Goal: Task Accomplishment & Management: Use online tool/utility

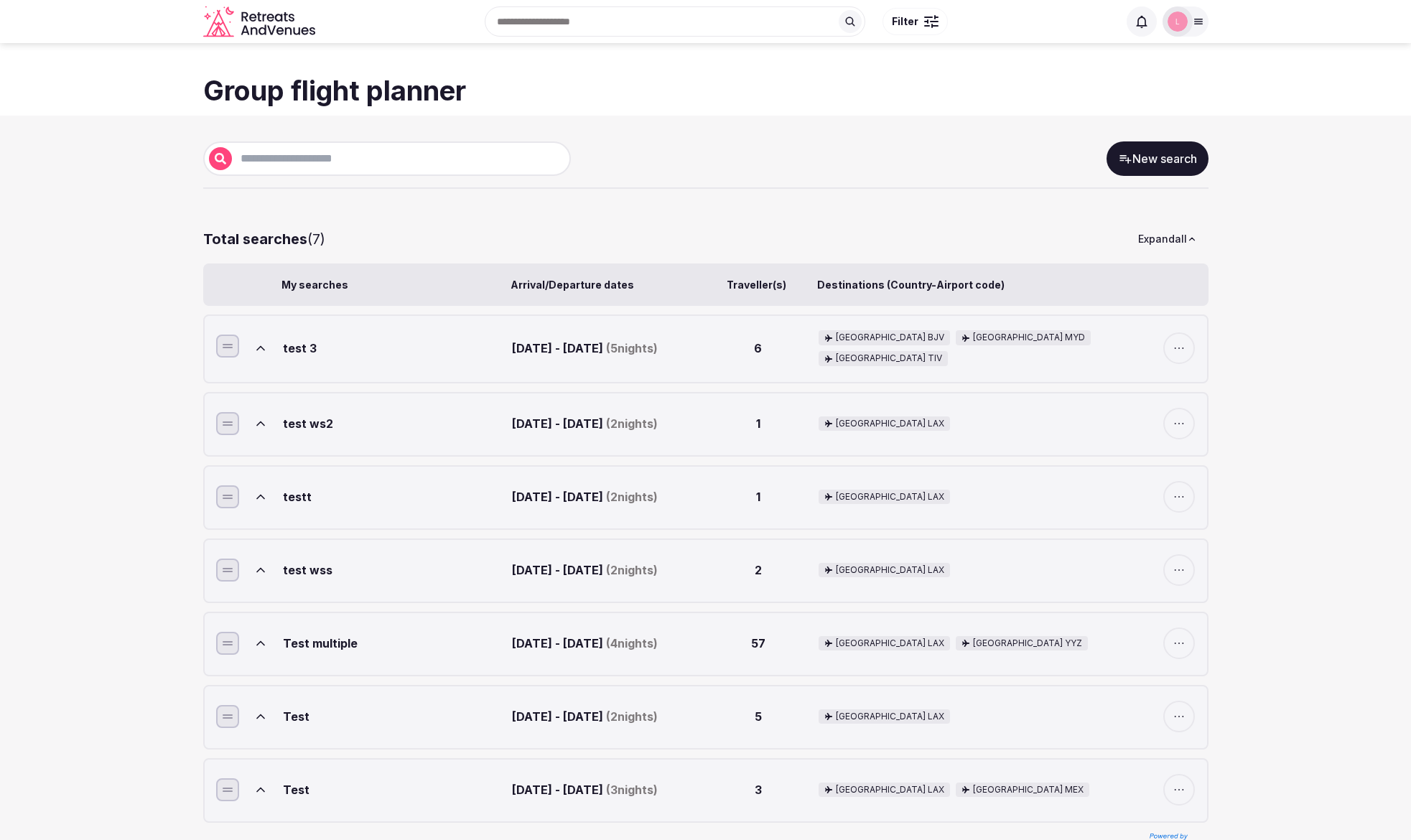
click at [1131, 158] on icon at bounding box center [1126, 158] width 15 height 15
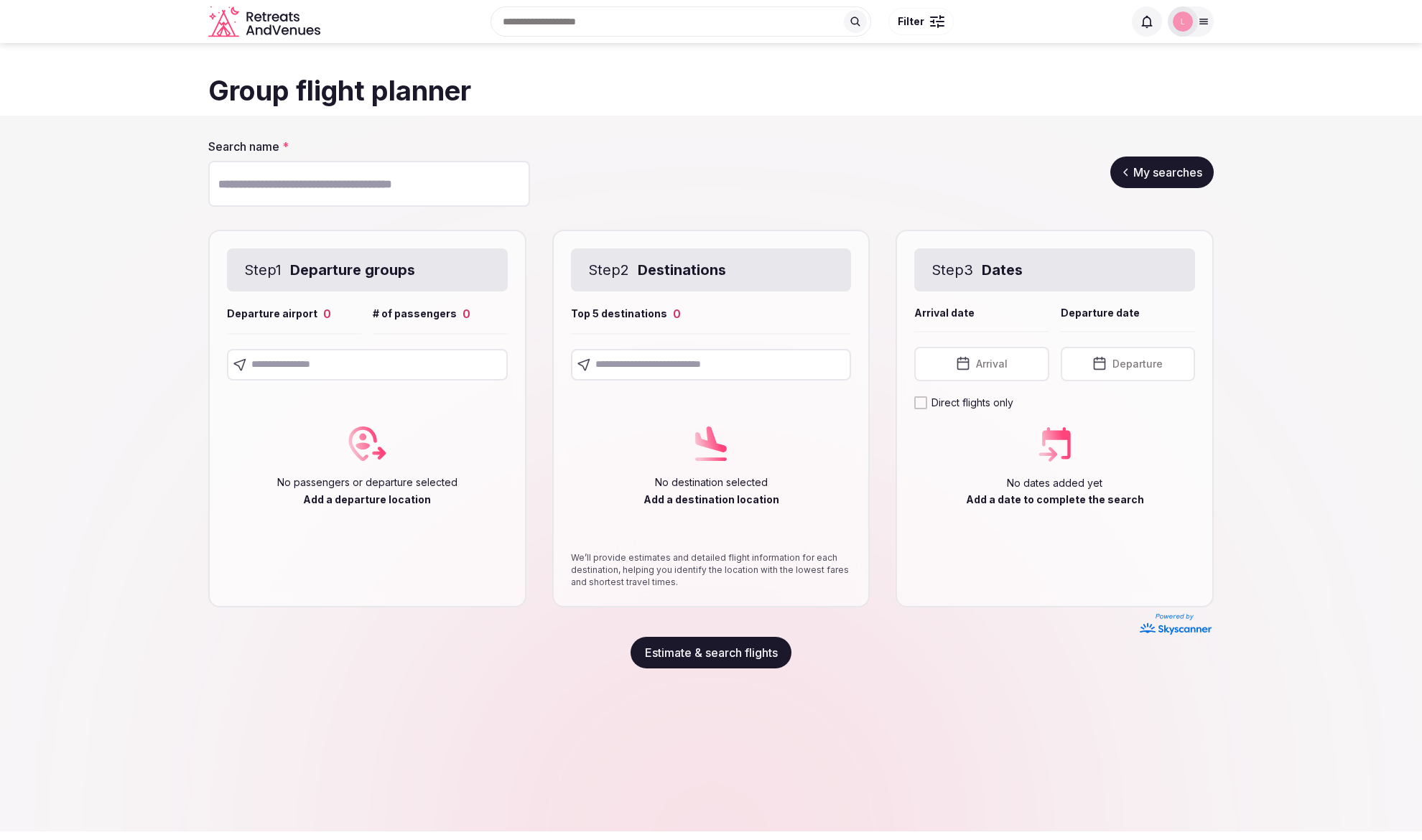
click at [303, 181] on input "Search name *" at bounding box center [369, 183] width 322 height 46
type input "*****"
click at [281, 368] on input "text" at bounding box center [367, 365] width 281 height 32
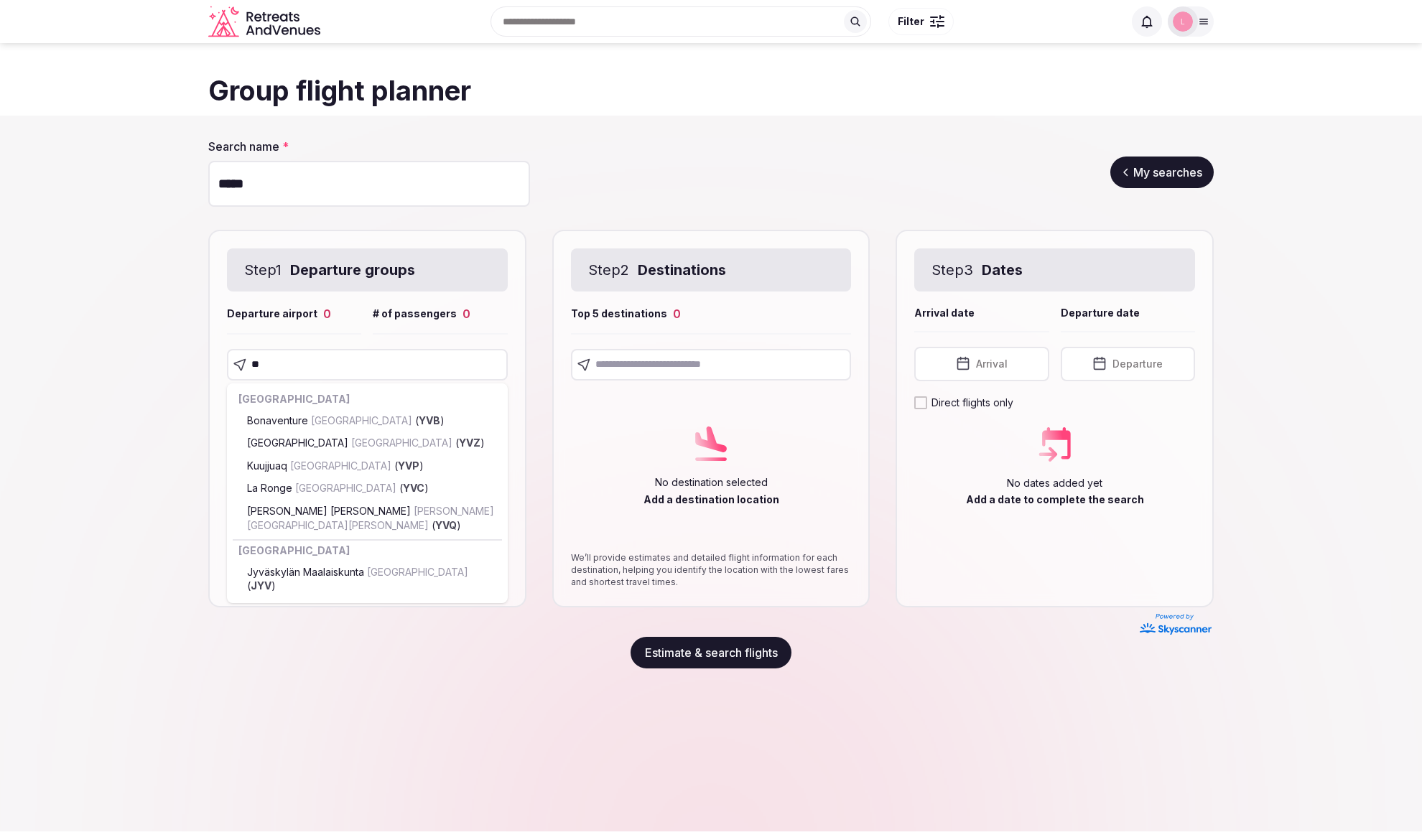
type input "***"
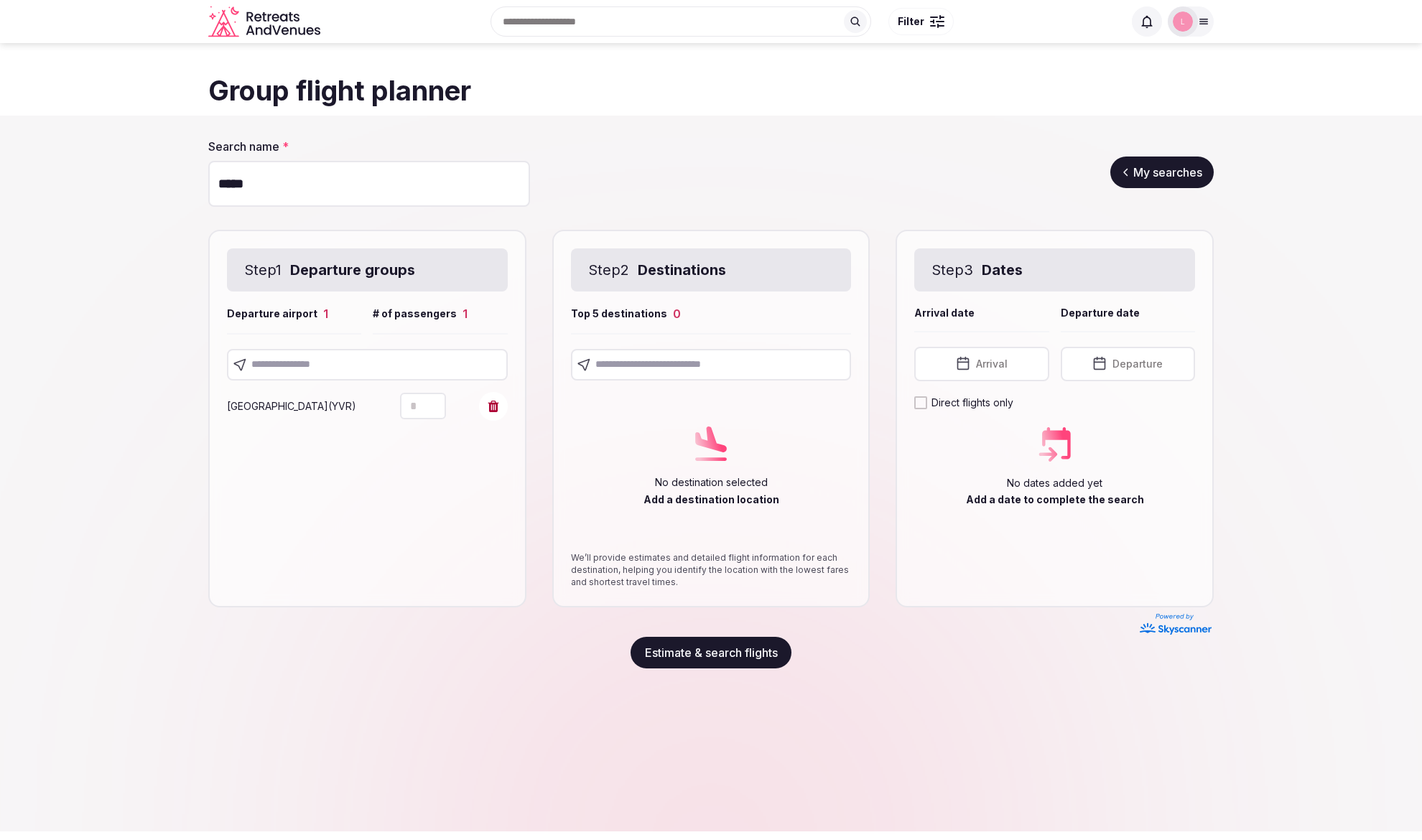
drag, startPoint x: 423, startPoint y: 408, endPoint x: 392, endPoint y: 408, distance: 31.0
click at [392, 408] on div "[GEOGRAPHIC_DATA] ( YVR ) *" at bounding box center [367, 406] width 281 height 28
click at [433, 401] on icon "Increment" at bounding box center [434, 400] width 11 height 11
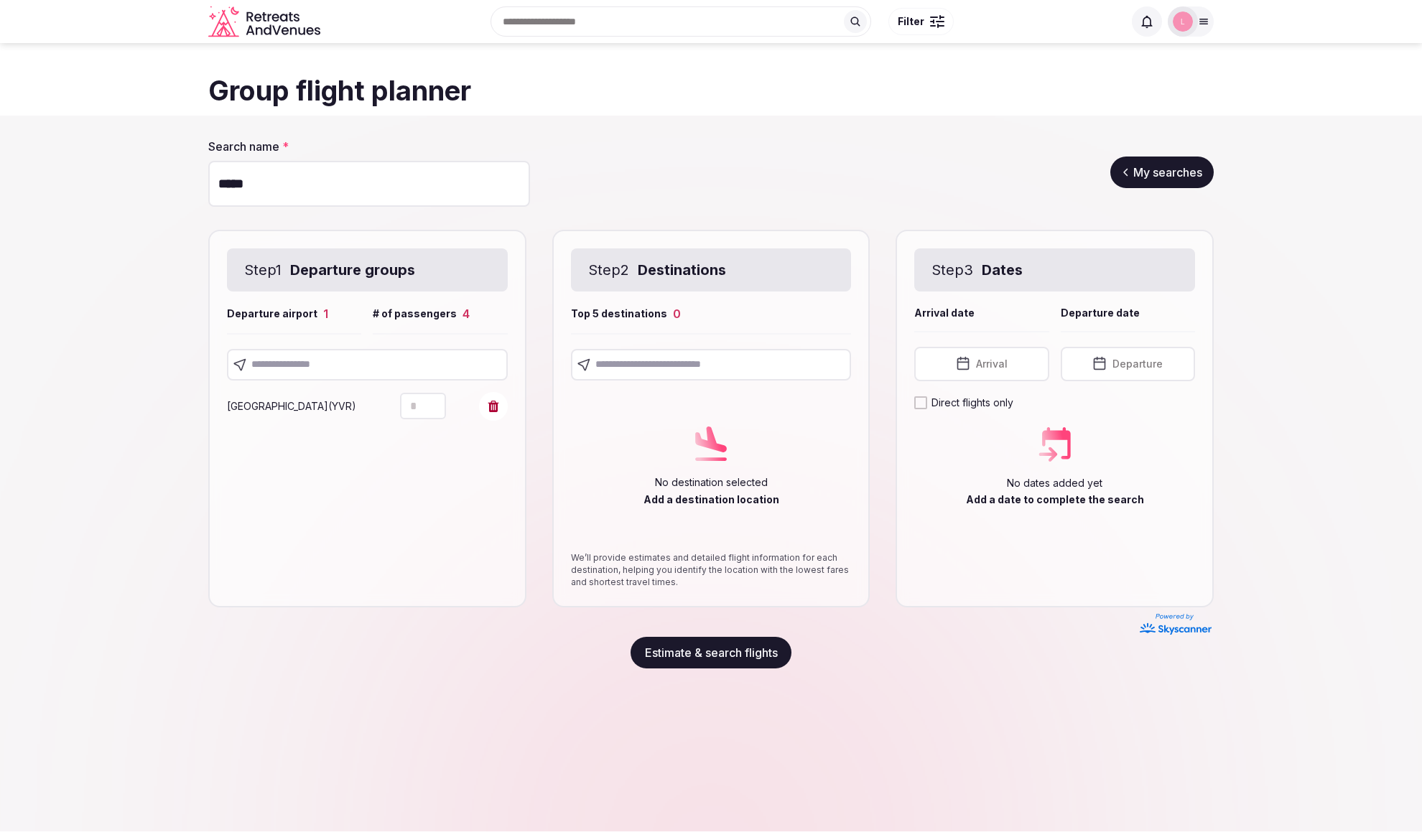
click at [433, 401] on icon "Increment" at bounding box center [434, 400] width 11 height 11
type input "*"
click at [433, 401] on icon "Increment" at bounding box center [434, 400] width 11 height 11
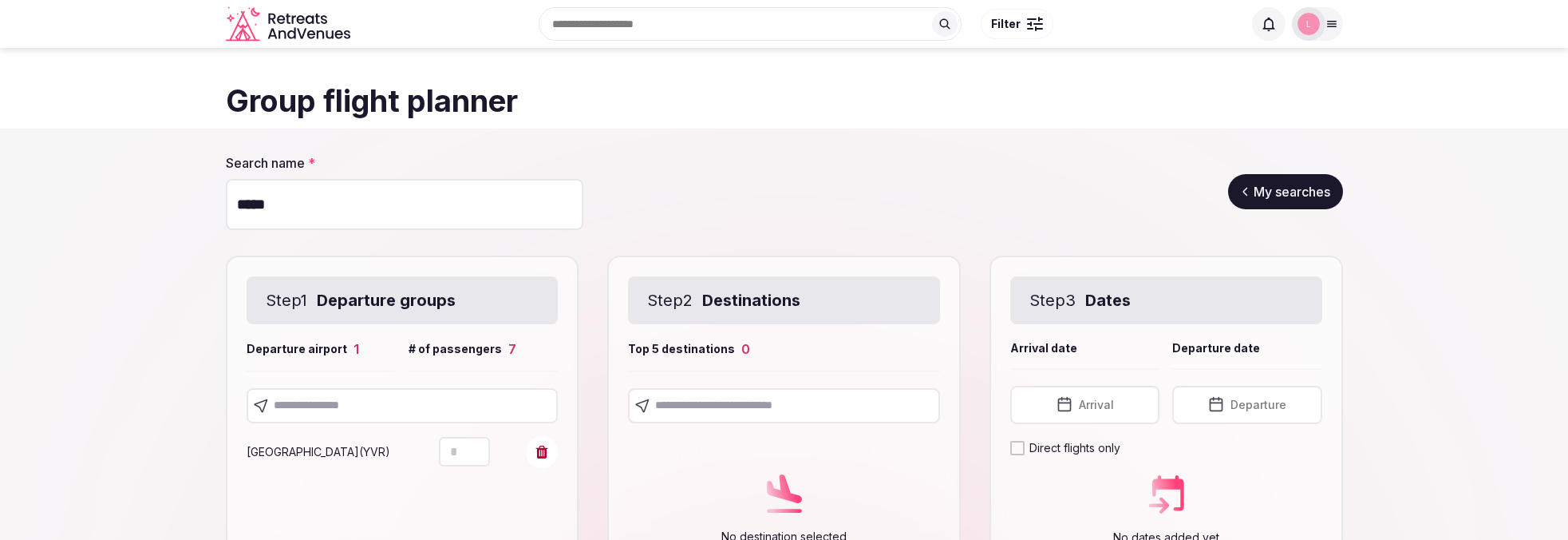
click at [749, 404] on input "text" at bounding box center [784, 405] width 312 height 35
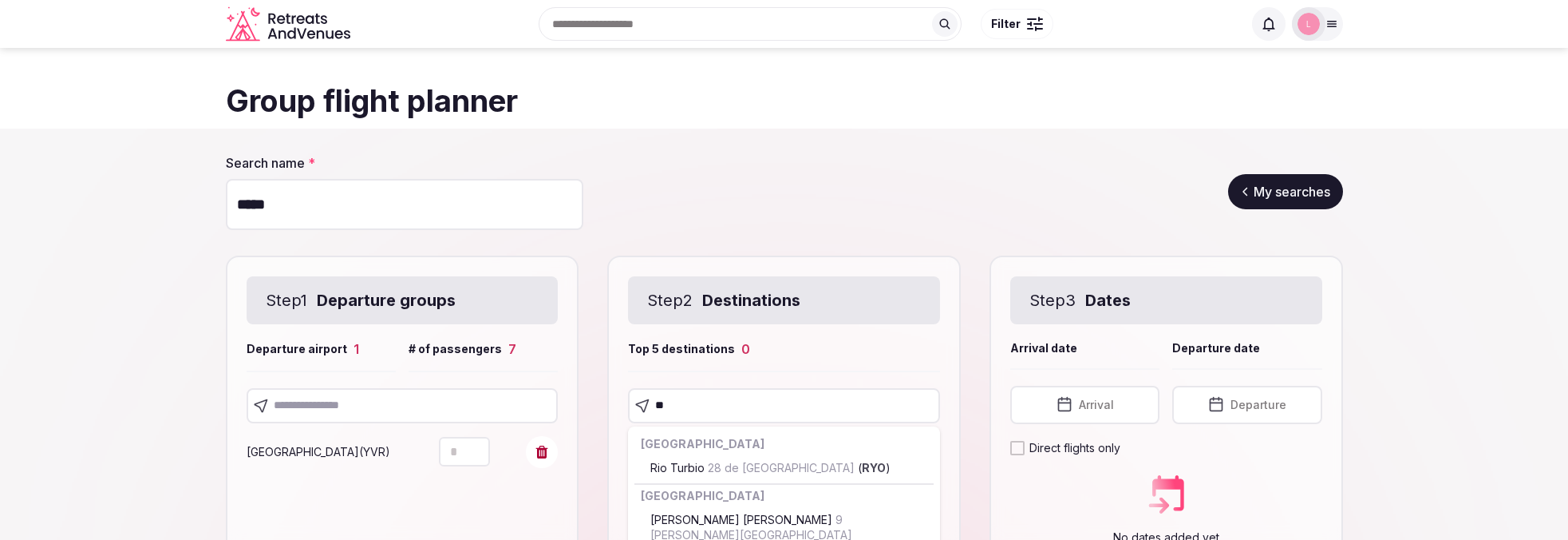
type input "***"
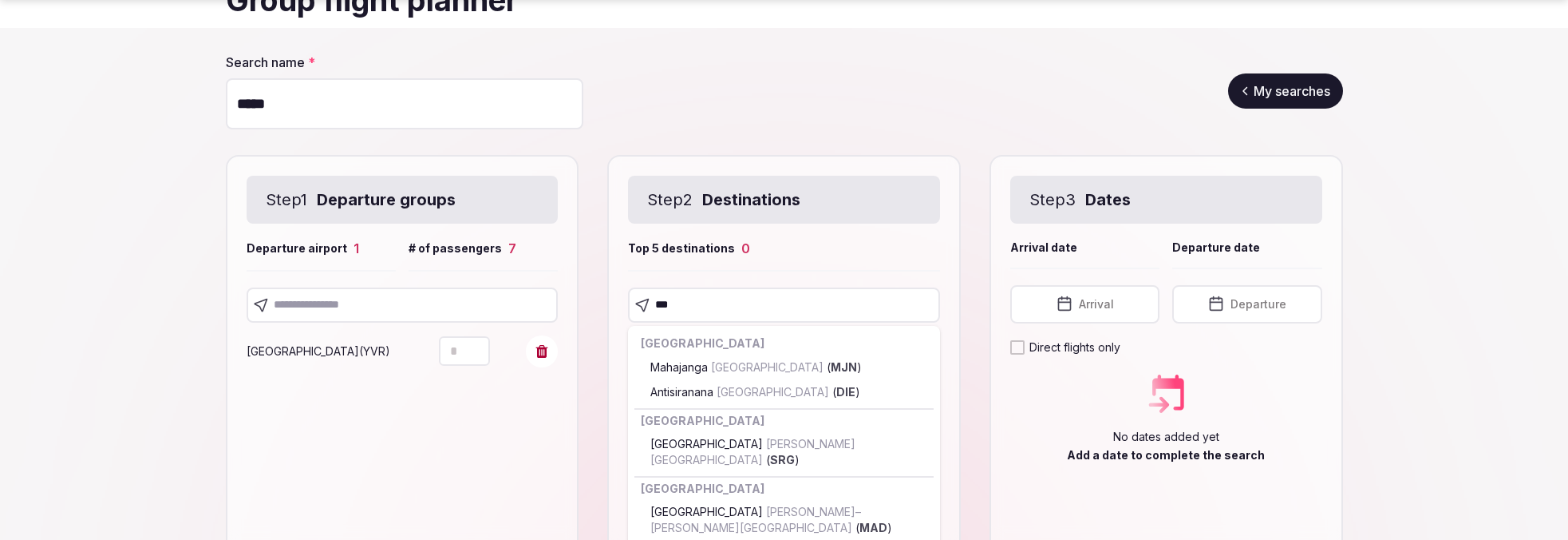
scroll to position [107, 0]
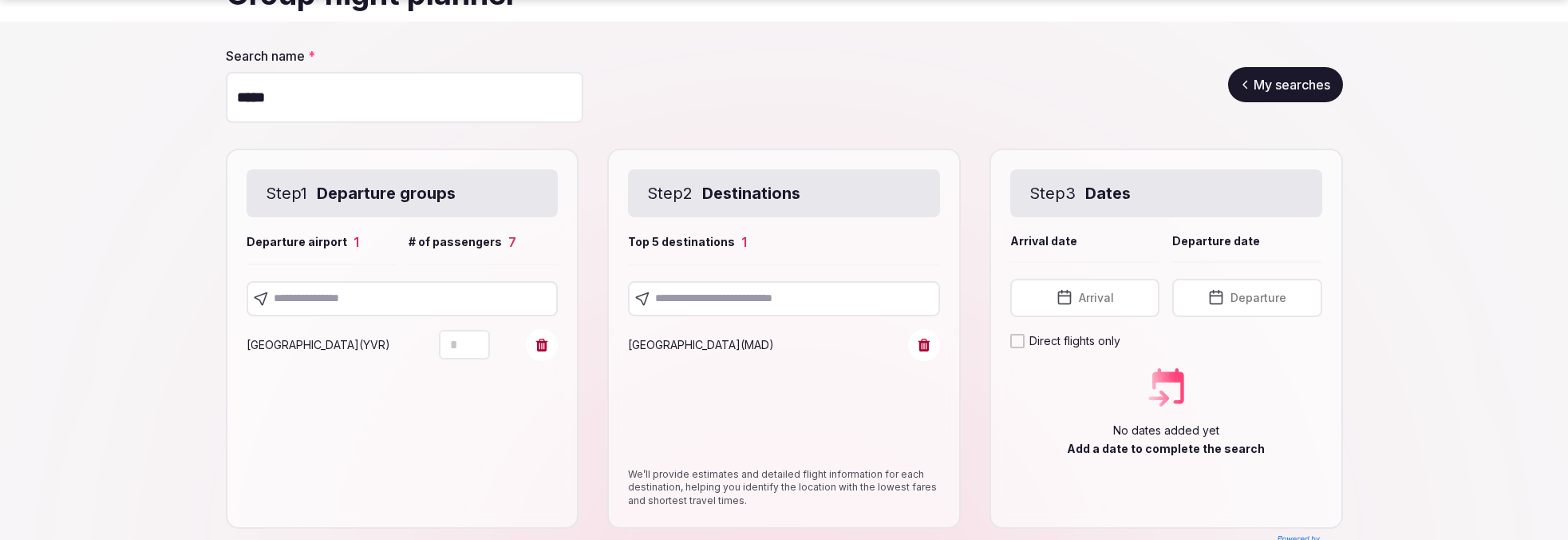
click at [1110, 299] on span "Arrival" at bounding box center [1096, 297] width 35 height 16
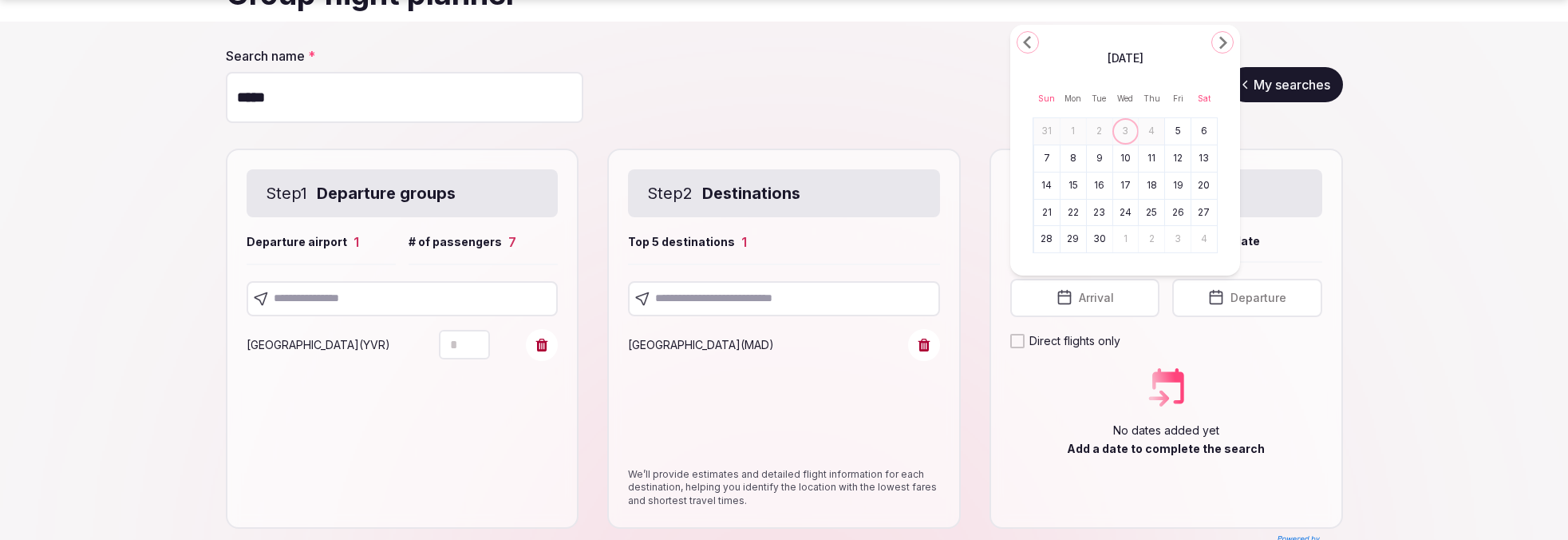
click at [1147, 215] on button "25" at bounding box center [1151, 213] width 22 height 23
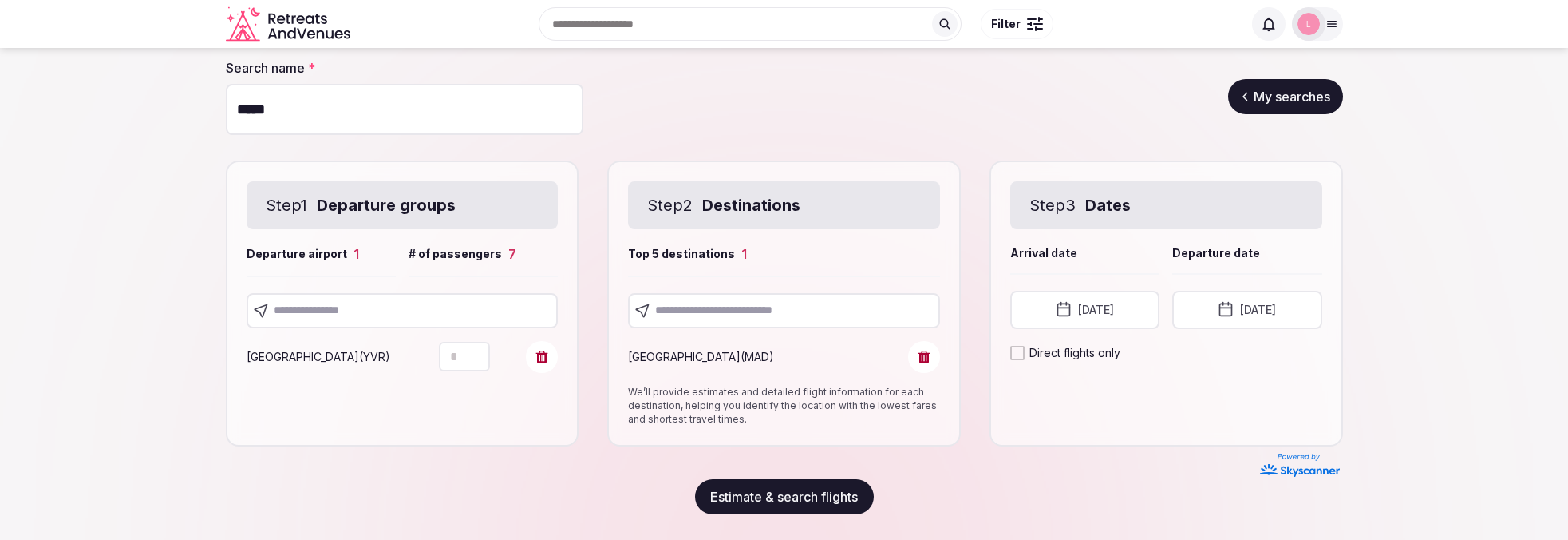
click at [781, 494] on button "Estimate & search flights" at bounding box center [784, 496] width 179 height 35
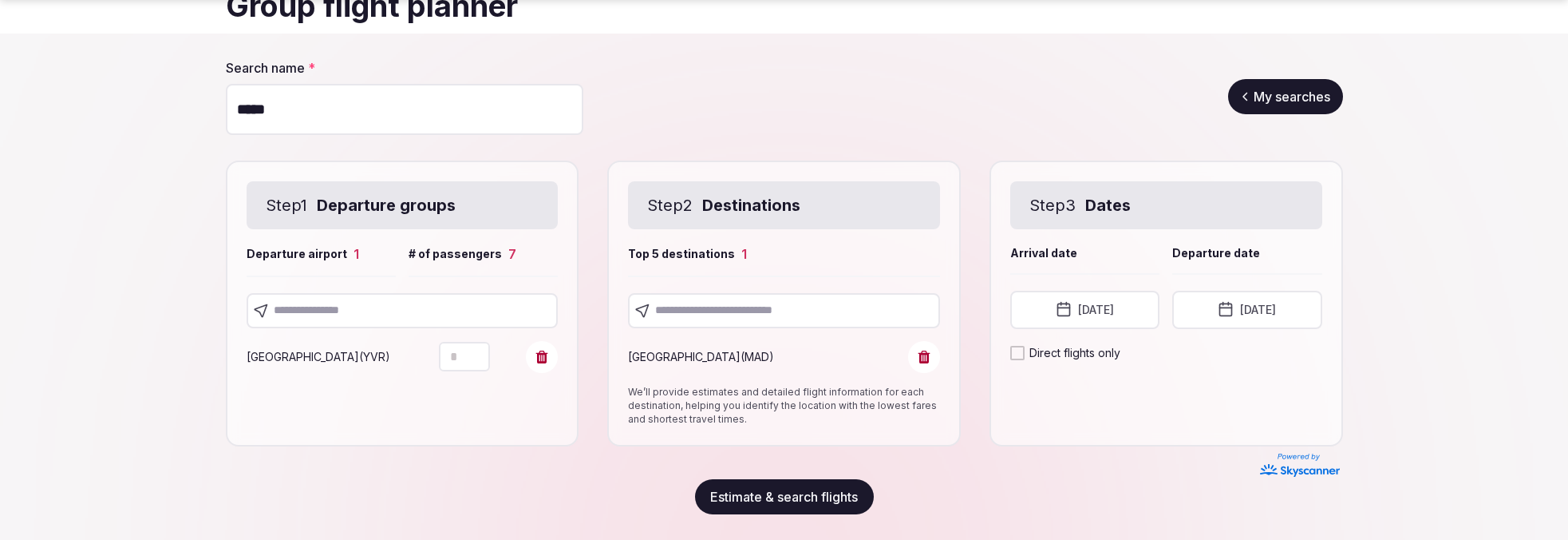
click at [1236, 327] on button "[DATE]" at bounding box center [1247, 310] width 149 height 38
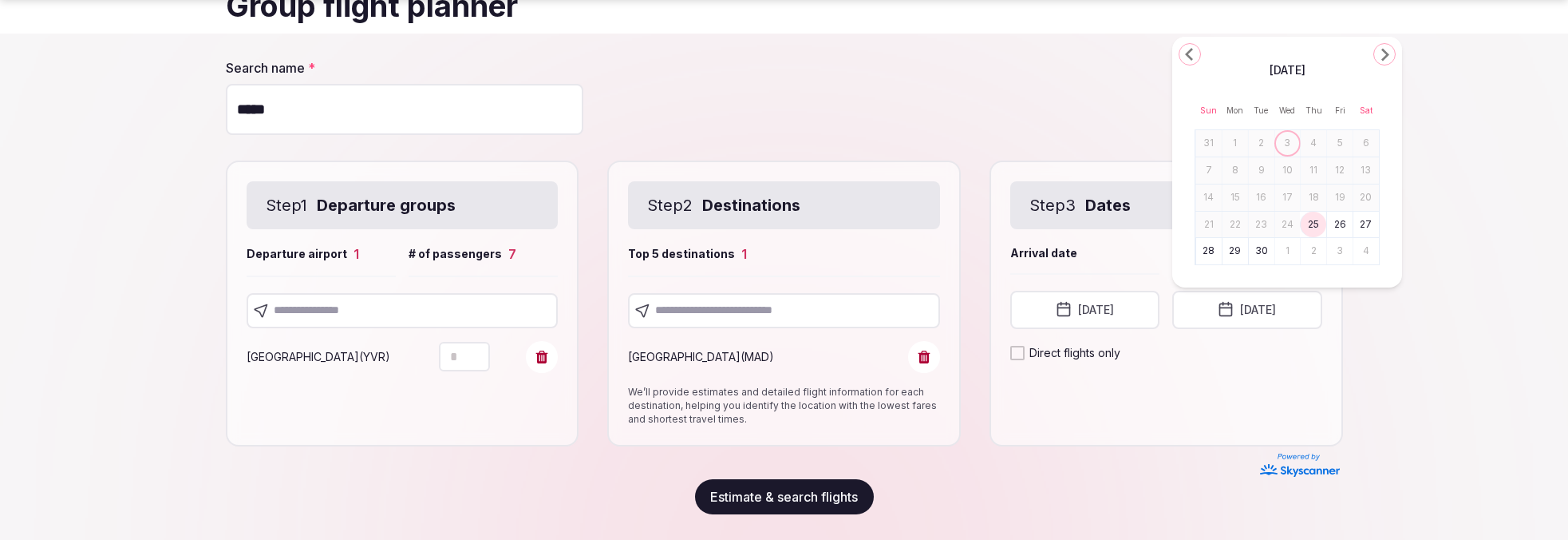
click at [1345, 227] on button "26" at bounding box center [1340, 225] width 22 height 23
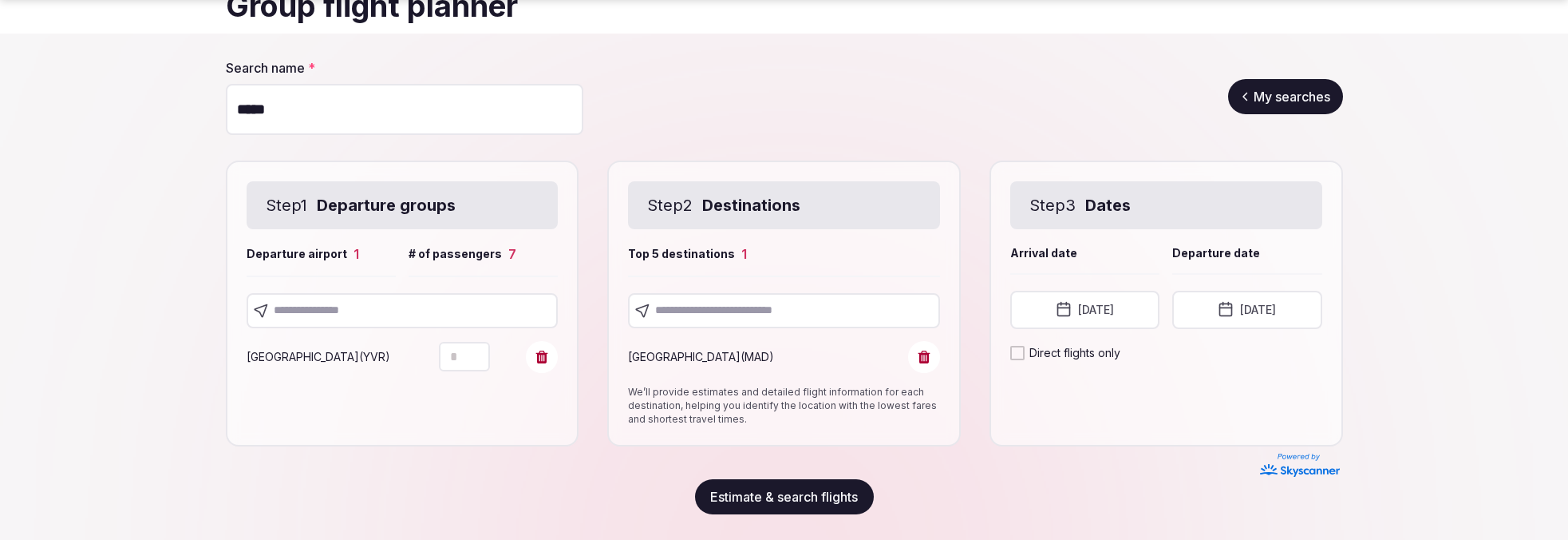
click at [749, 497] on button "Estimate & search flights" at bounding box center [784, 496] width 179 height 35
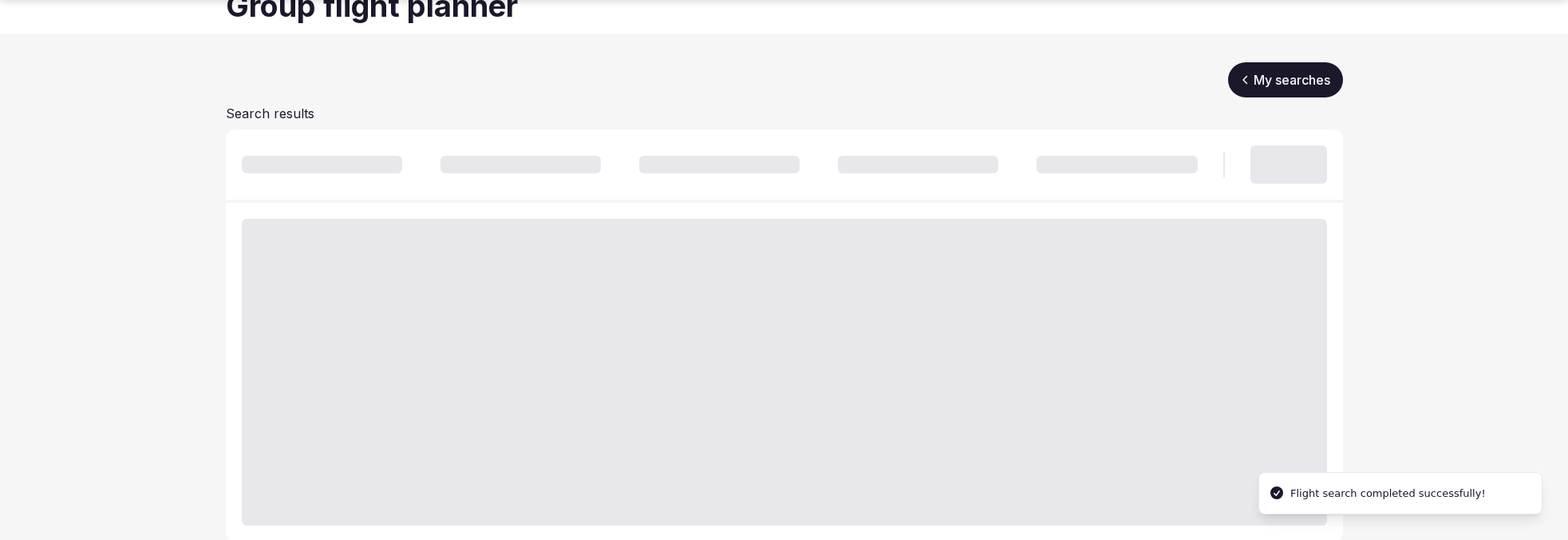
scroll to position [10, 0]
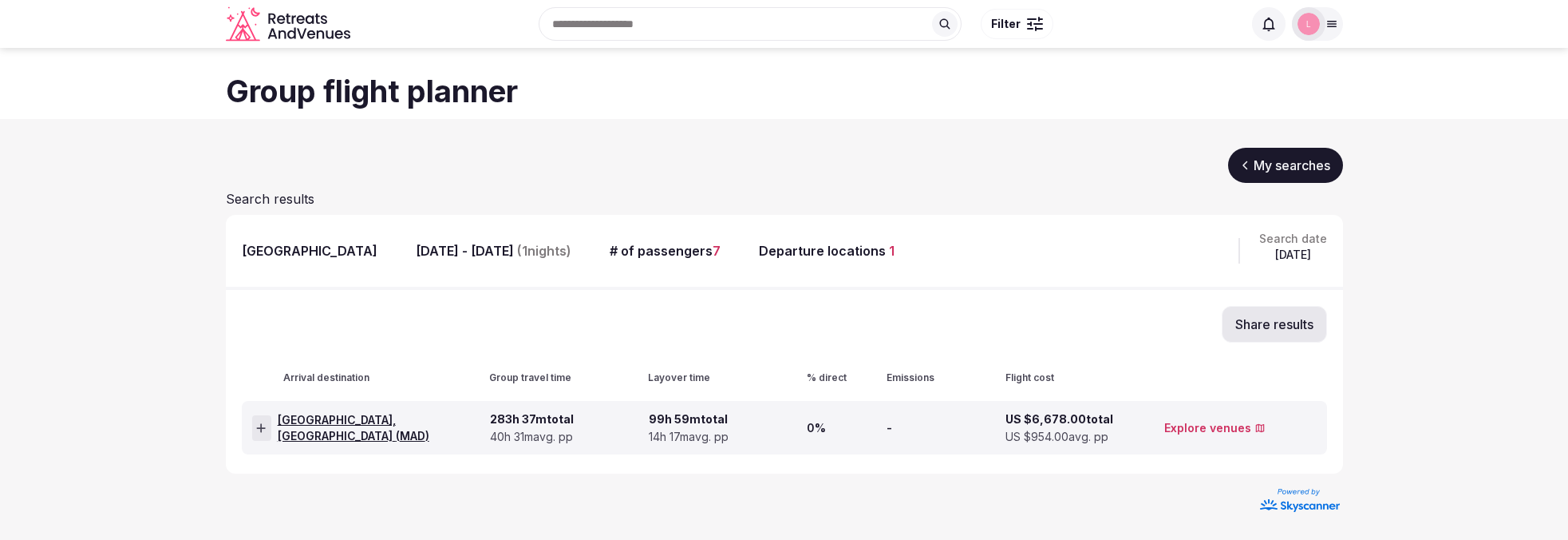
click at [260, 430] on icon at bounding box center [261, 428] width 10 height 11
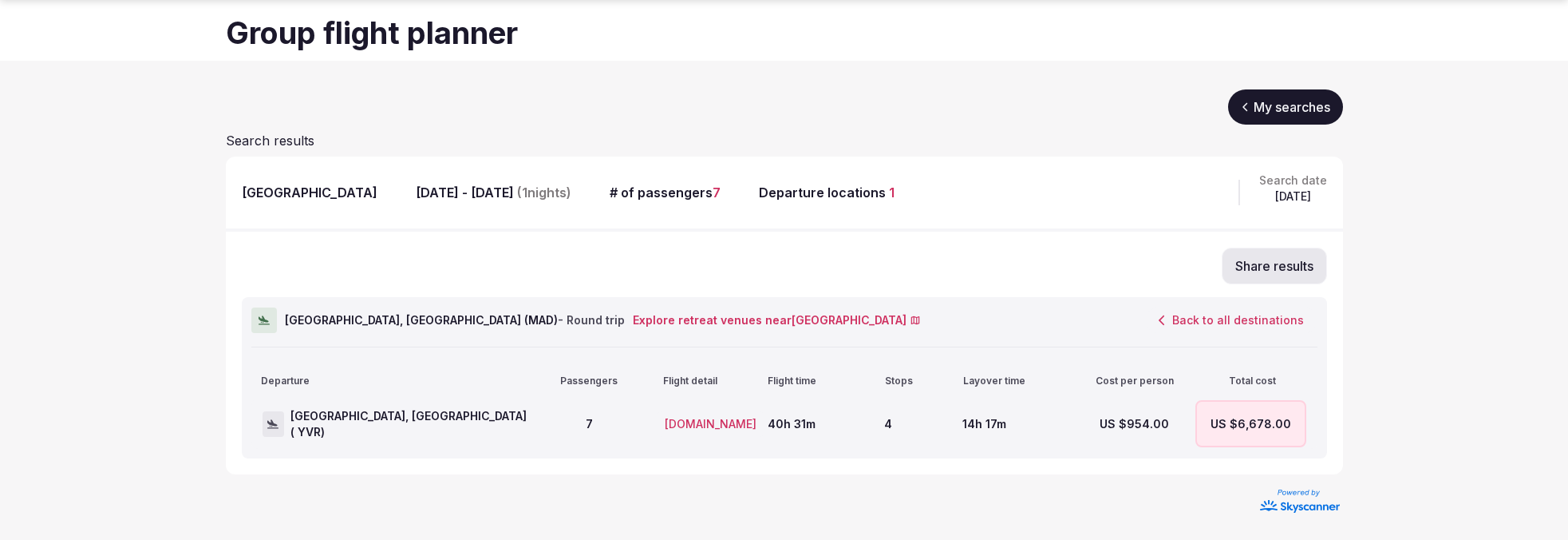
click at [1178, 318] on button "Back to all destinations" at bounding box center [1232, 320] width 172 height 27
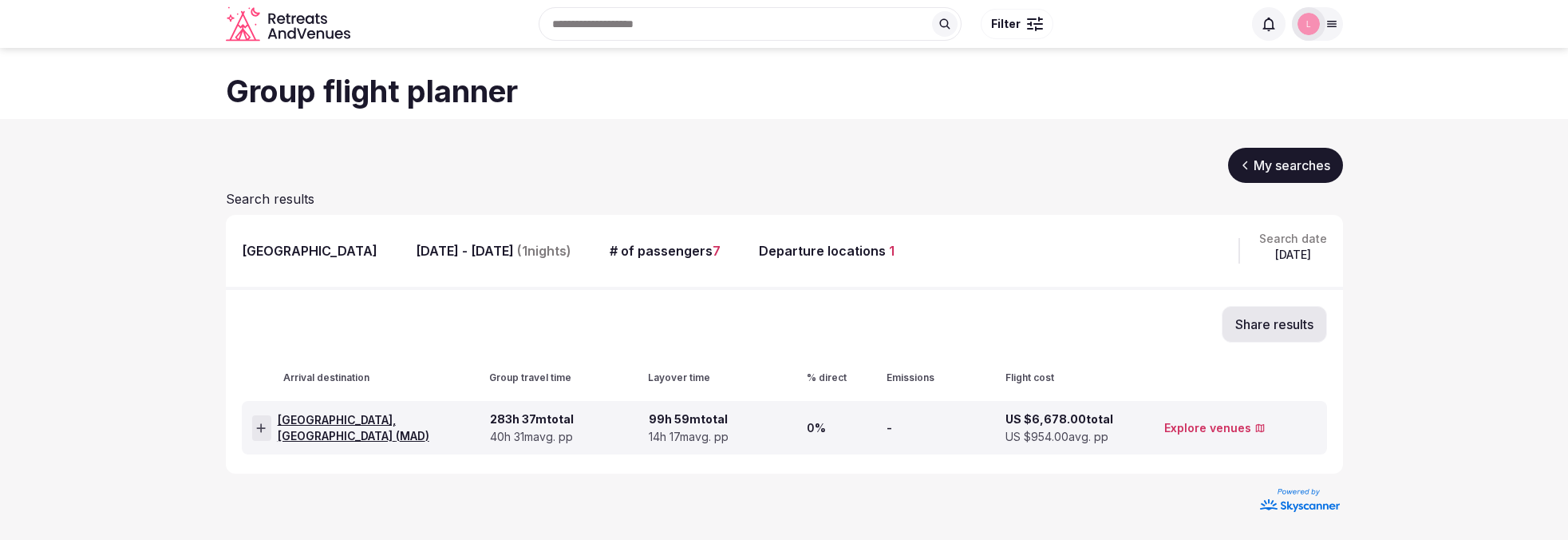
click at [1255, 168] on link "My searches" at bounding box center [1286, 165] width 115 height 35
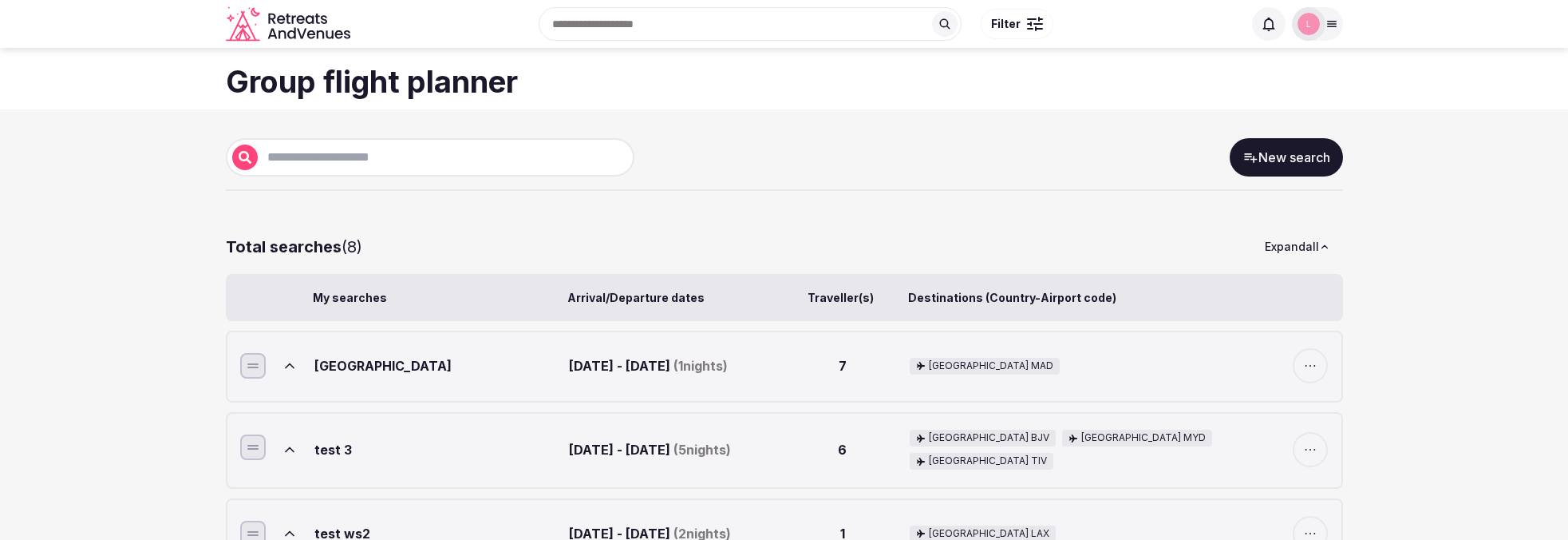
scroll to position [36, 0]
